Goal: Complete application form

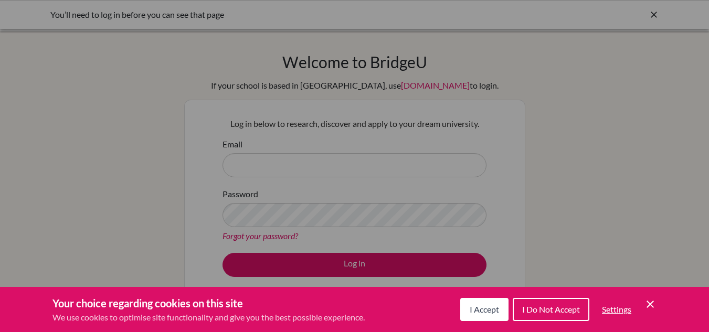
click at [476, 300] on button "I Accept" at bounding box center [484, 309] width 48 height 23
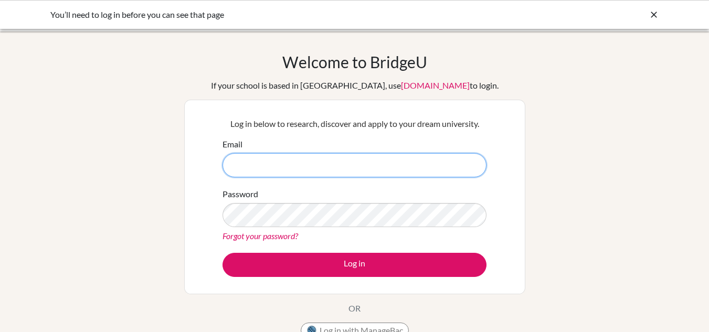
click at [268, 165] on input "Email" at bounding box center [355, 165] width 264 height 24
type input "[PERSON_NAME][EMAIL_ADDRESS][PERSON_NAME][DOMAIN_NAME]"
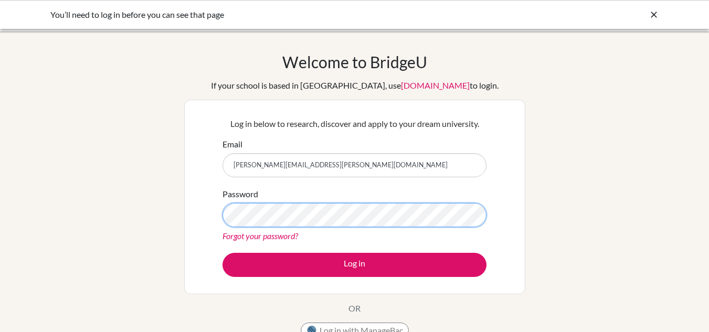
click at [223, 253] on button "Log in" at bounding box center [355, 265] width 264 height 24
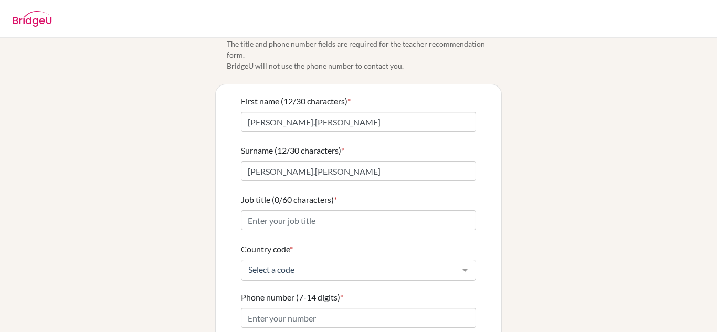
scroll to position [52, 0]
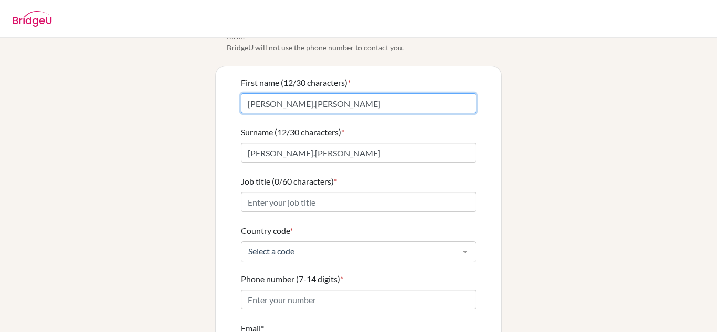
drag, startPoint x: 292, startPoint y: 93, endPoint x: 202, endPoint y: 94, distance: 89.8
click at [202, 94] on div "Info Please confirm your profile details first so that you won’t need to input …" at bounding box center [358, 206] width 598 height 417
type input "Violette"
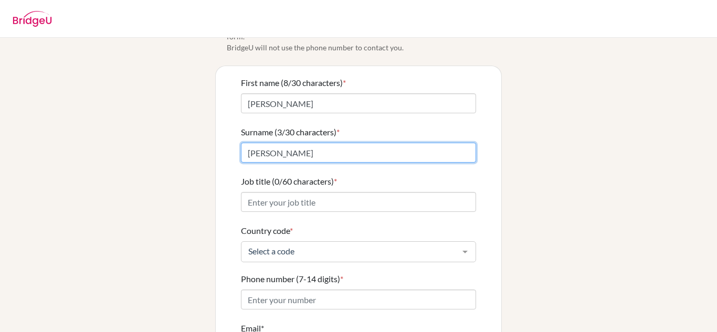
type input "Liu"
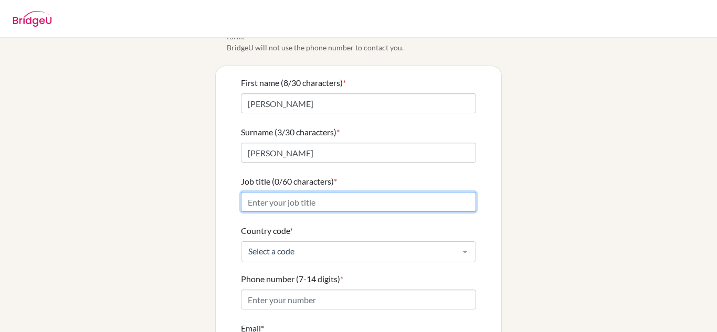
click at [269, 192] on input "Job title (0/60 characters) *" at bounding box center [358, 202] width 235 height 20
type input "Art teacher"
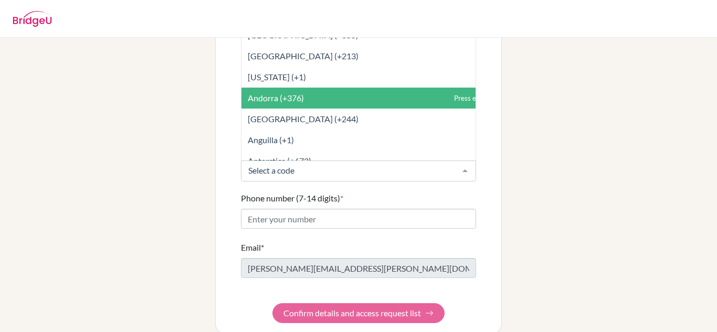
scroll to position [137, 0]
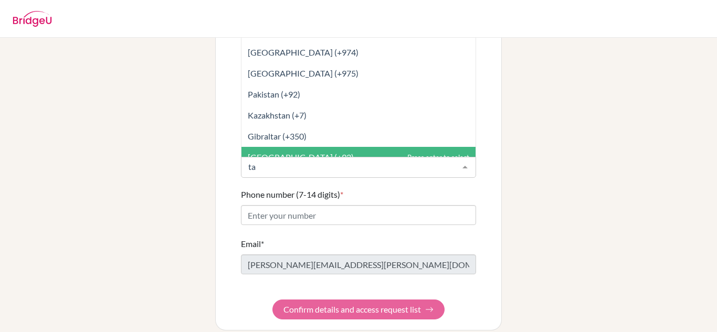
type input "tai"
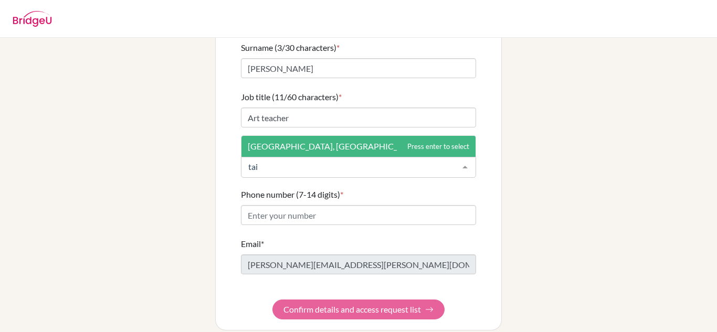
click at [346, 141] on span "Taiwan, Republic Of China (+886)" at bounding box center [347, 146] width 199 height 10
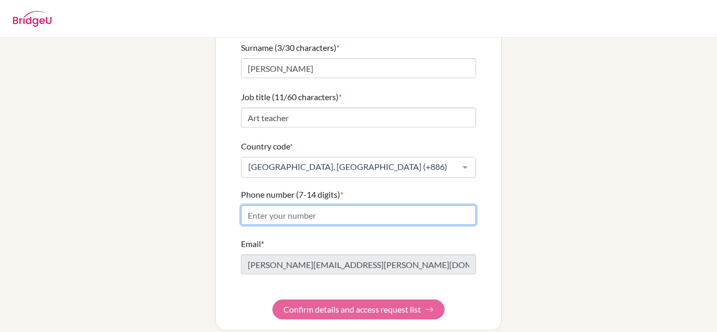
click at [333, 205] on input "Phone number (7-14 digits) *" at bounding box center [358, 215] width 235 height 20
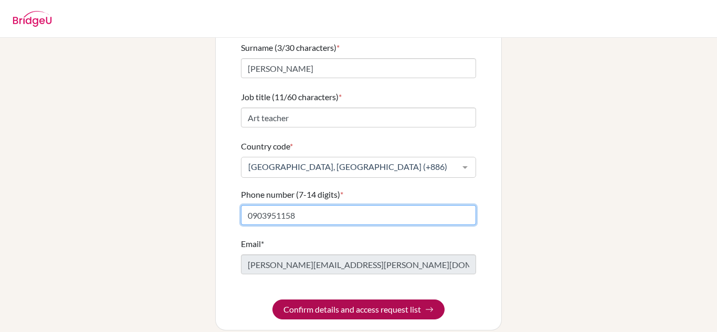
type input "0903951158"
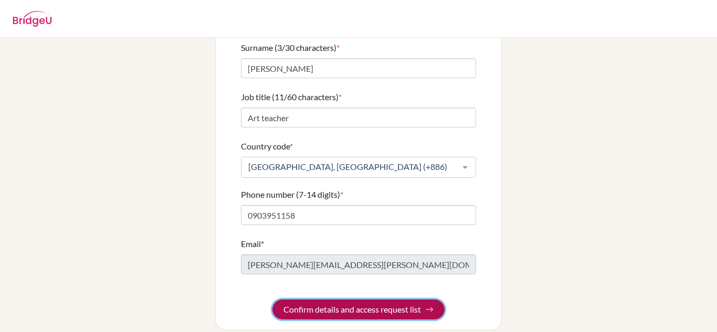
click at [381, 300] on button "Confirm details and access request list" at bounding box center [358, 310] width 172 height 20
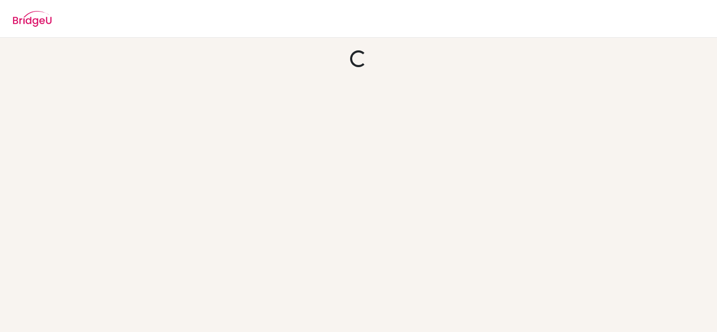
scroll to position [0, 0]
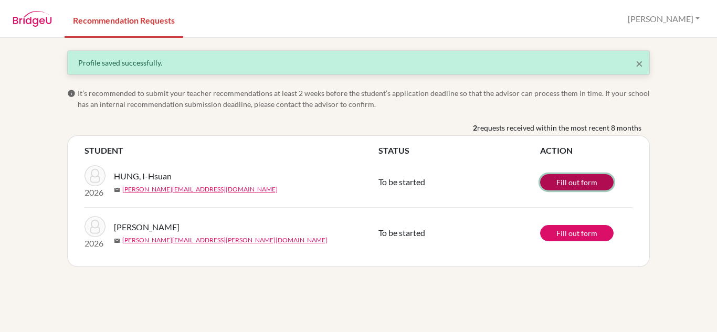
click at [588, 187] on link "Fill out form" at bounding box center [576, 182] width 73 height 16
click at [566, 183] on link "Fill out form" at bounding box center [576, 182] width 73 height 16
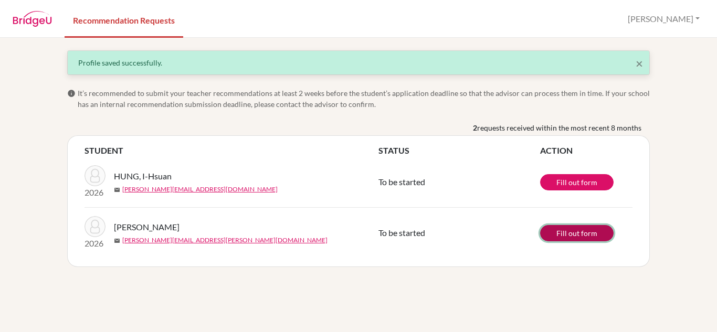
click at [577, 236] on link "Fill out form" at bounding box center [576, 233] width 73 height 16
